Goal: Navigation & Orientation: Find specific page/section

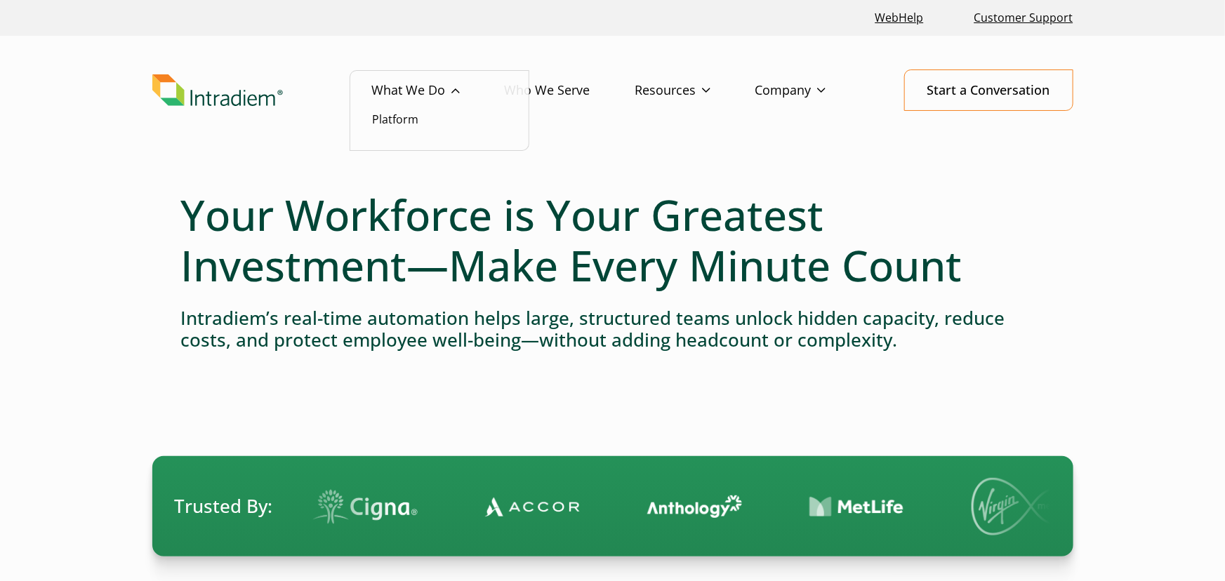
click at [458, 91] on link "What We Do" at bounding box center [438, 90] width 133 height 41
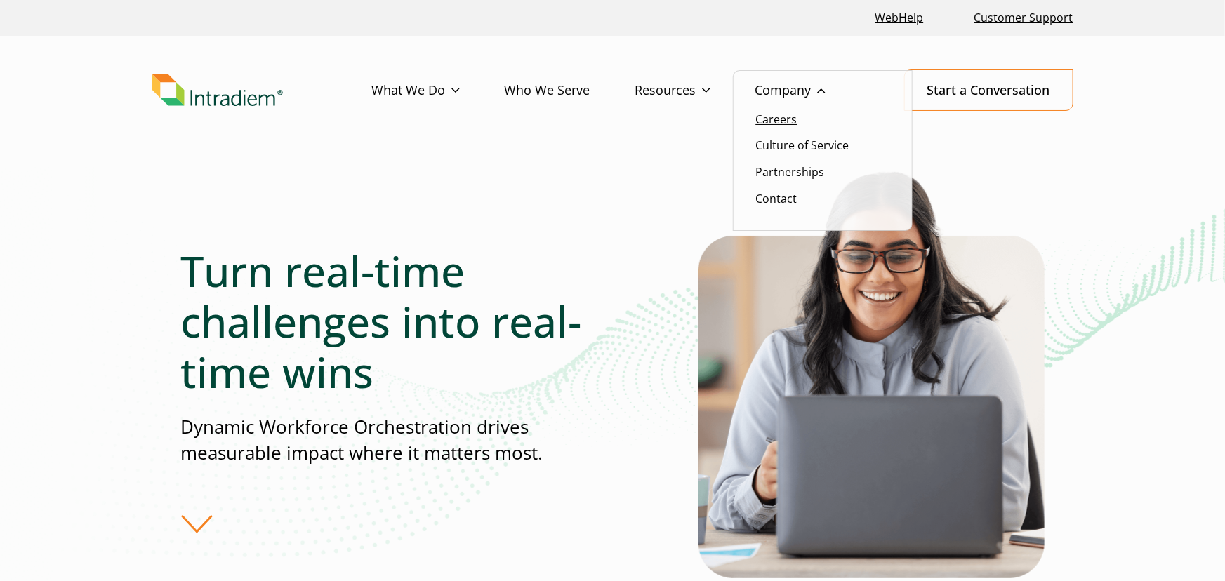
click at [791, 117] on link "Careers" at bounding box center [776, 119] width 41 height 15
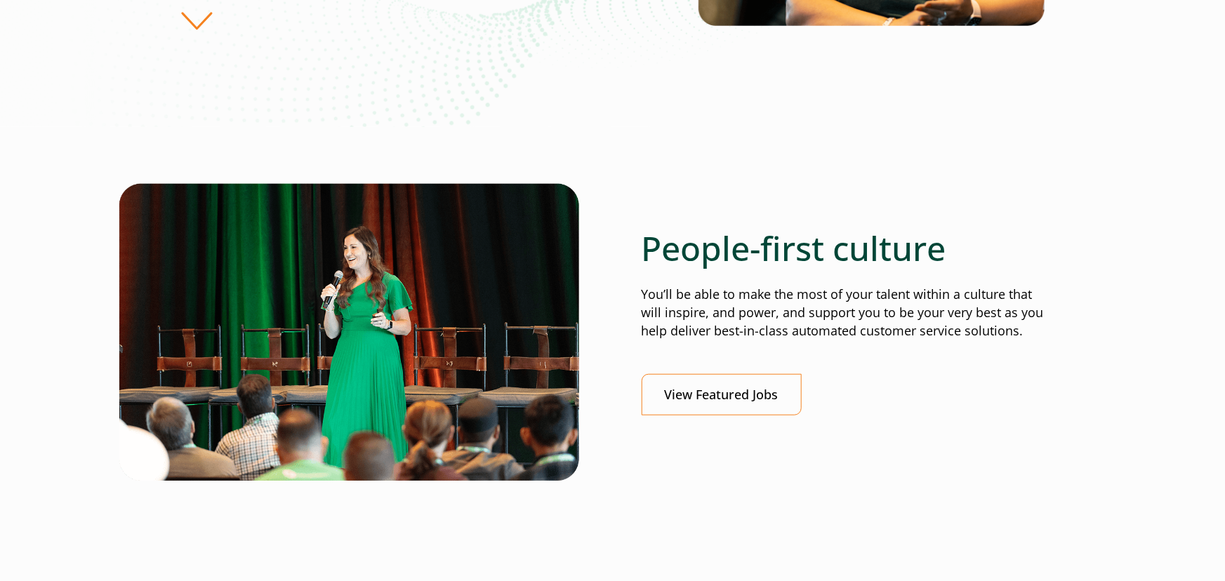
scroll to position [388, 0]
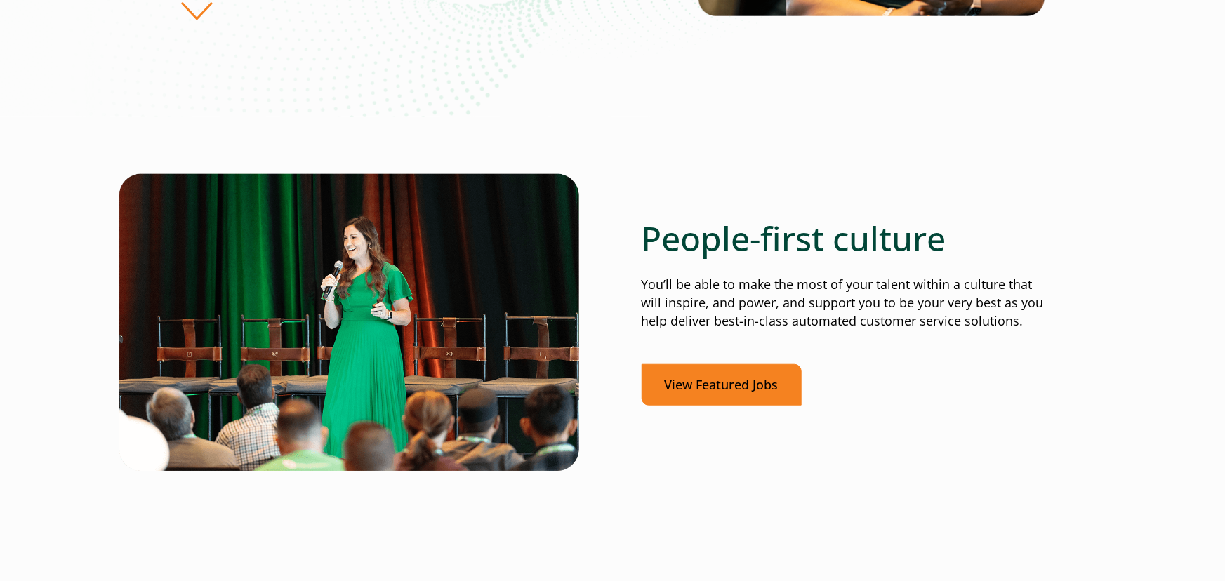
click at [758, 380] on link "View Featured Jobs" at bounding box center [721, 384] width 160 height 41
